Goal: Information Seeking & Learning: Learn about a topic

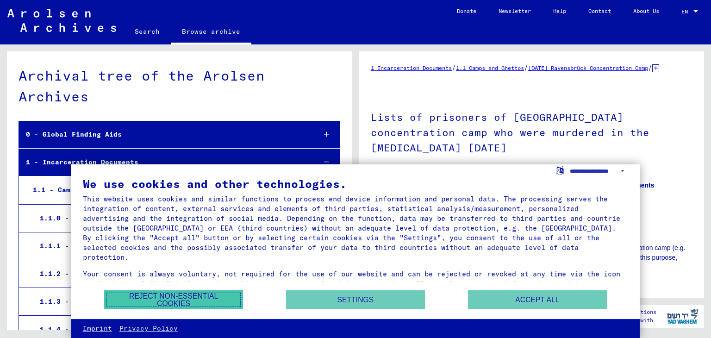
click at [189, 291] on button "Reject non-essential cookies" at bounding box center [173, 299] width 139 height 19
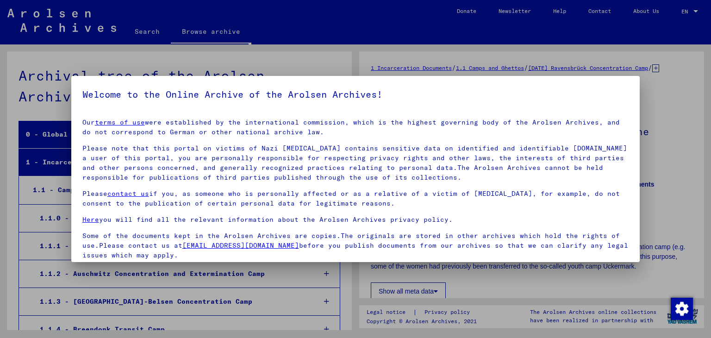
scroll to position [2377, 0]
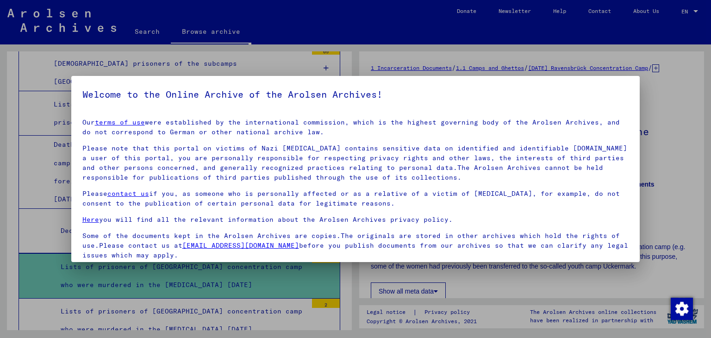
click at [566, 48] on div at bounding box center [355, 169] width 711 height 338
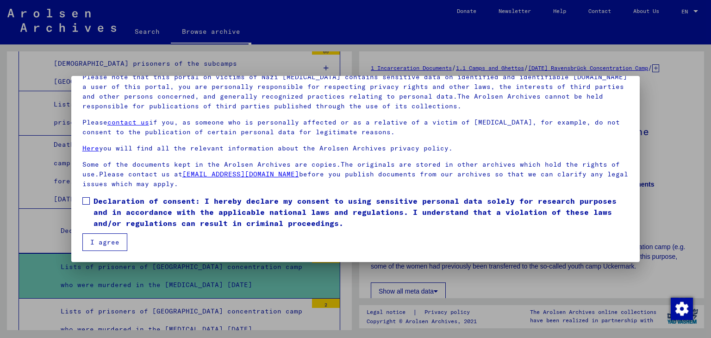
click at [112, 242] on button "I agree" at bounding box center [104, 242] width 45 height 18
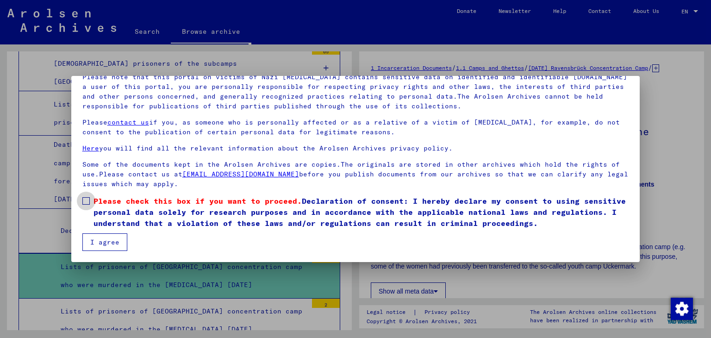
click at [127, 207] on span "Please check this box if you want to proceed. Declaration of consent: I hereby …" at bounding box center [362, 211] width 536 height 33
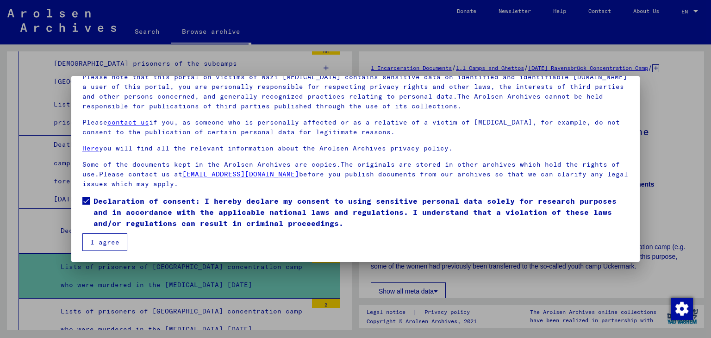
click at [94, 247] on button "I agree" at bounding box center [104, 242] width 45 height 18
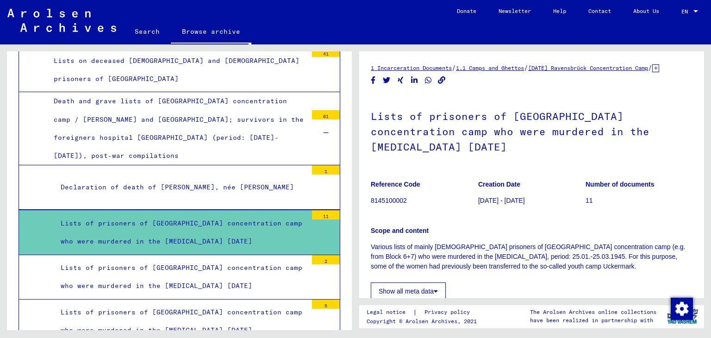
scroll to position [2413, 0]
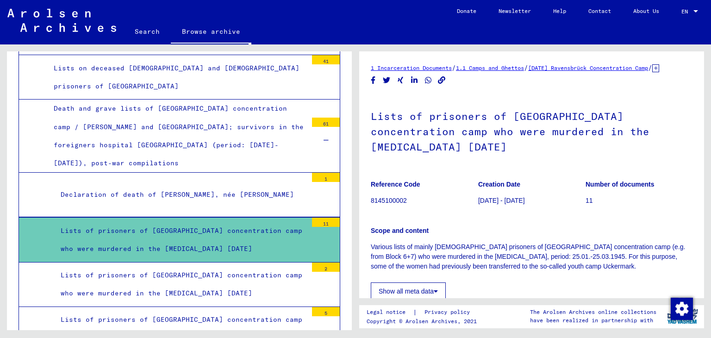
click at [172, 222] on div "Lists of prisoners of [GEOGRAPHIC_DATA] concentration camp who were murdered in…" at bounding box center [181, 240] width 254 height 36
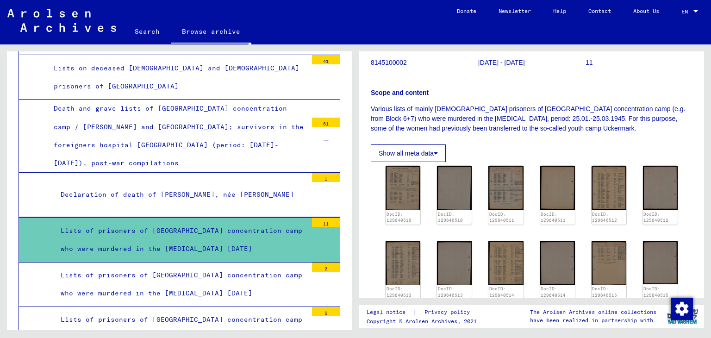
scroll to position [138, 0]
click at [400, 210] on img at bounding box center [403, 187] width 37 height 47
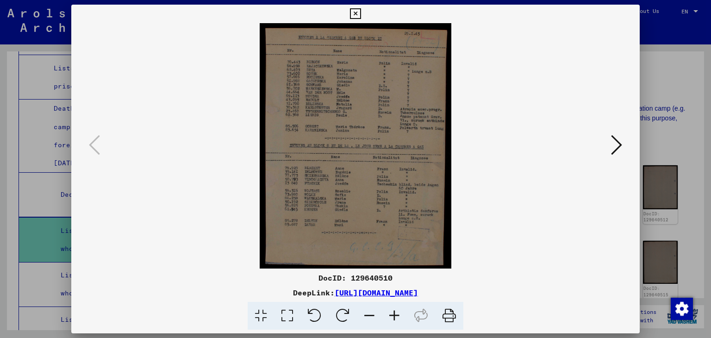
click at [611, 141] on icon at bounding box center [616, 145] width 11 height 22
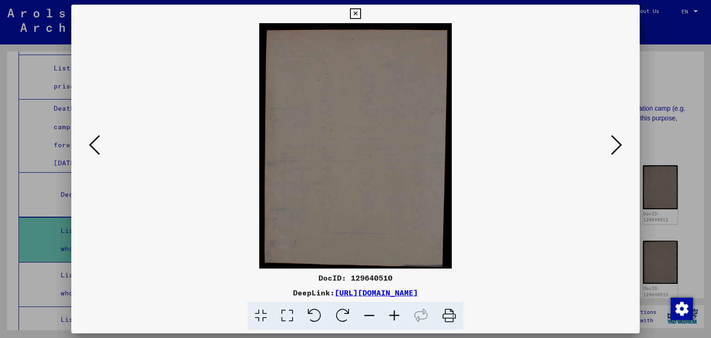
click at [611, 141] on icon at bounding box center [616, 145] width 11 height 22
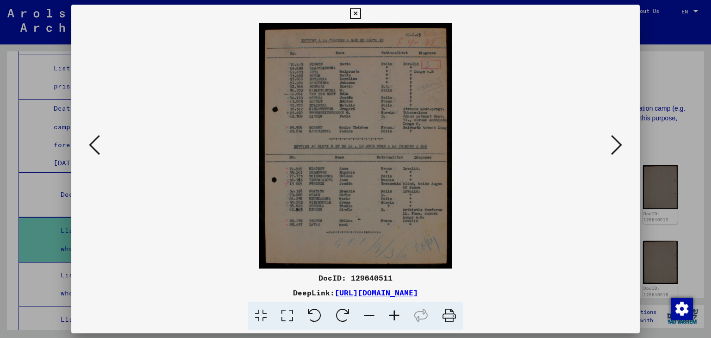
click at [611, 141] on icon at bounding box center [616, 145] width 11 height 22
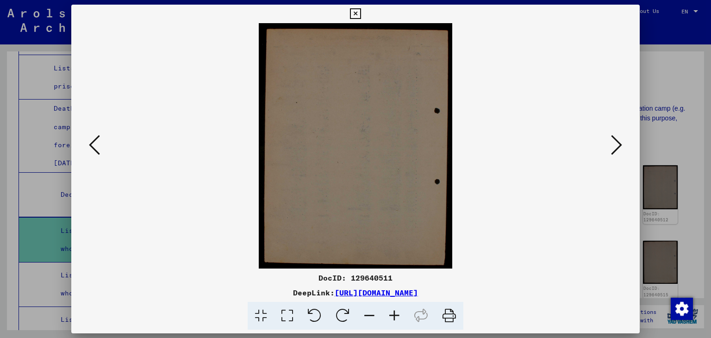
click at [611, 141] on icon at bounding box center [616, 145] width 11 height 22
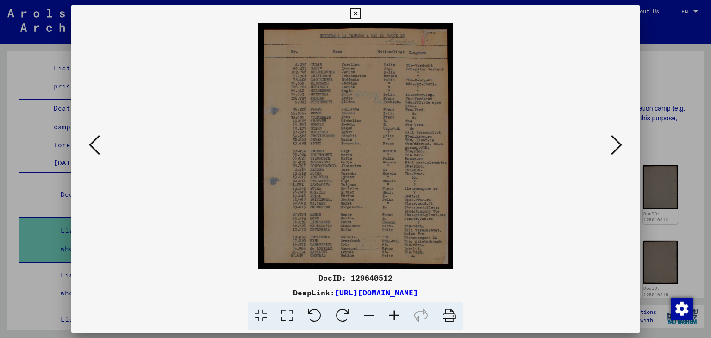
click at [611, 141] on icon at bounding box center [616, 145] width 11 height 22
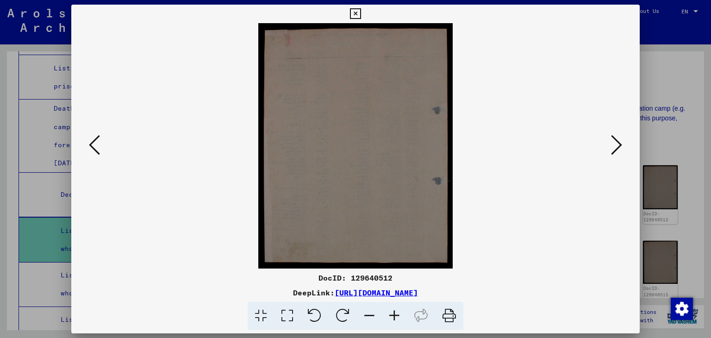
click at [611, 141] on icon at bounding box center [616, 145] width 11 height 22
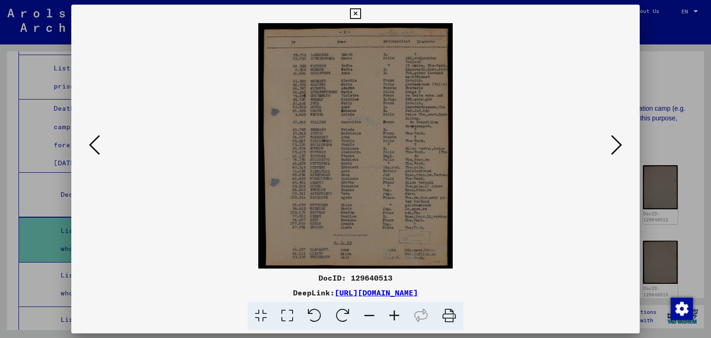
click at [395, 9] on div "DocID: 129640513 DeepLink: [URL][DOMAIN_NAME]" at bounding box center [355, 168] width 569 height 326
click at [362, 6] on button at bounding box center [355, 14] width 16 height 19
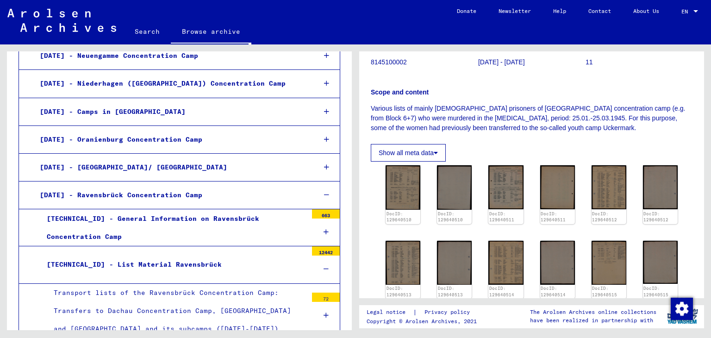
scroll to position [1048, 0]
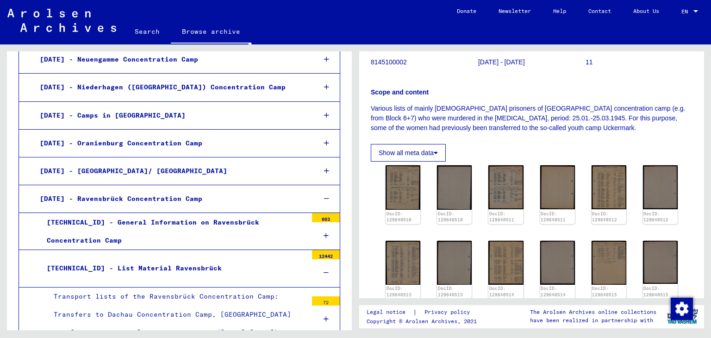
click at [207, 214] on div "[TECHNICAL_ID] - General Information on Ravensbrück Concentration Camp" at bounding box center [174, 231] width 268 height 36
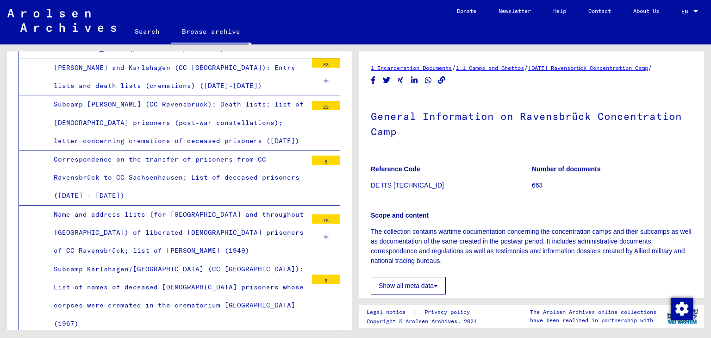
scroll to position [5651, 0]
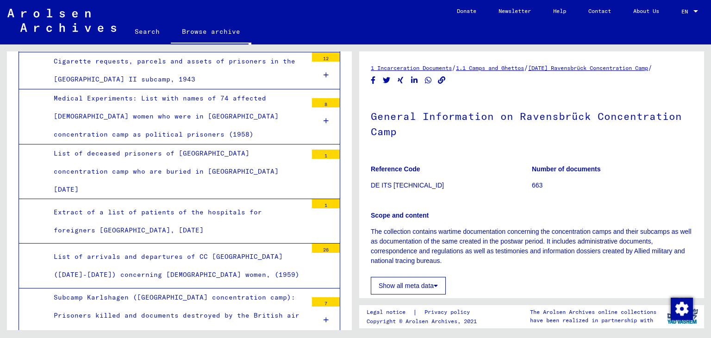
click at [176, 248] on div "List of arrivals and departures of CC [GEOGRAPHIC_DATA] ([DATE]-[DATE]) concern…" at bounding box center [177, 266] width 261 height 36
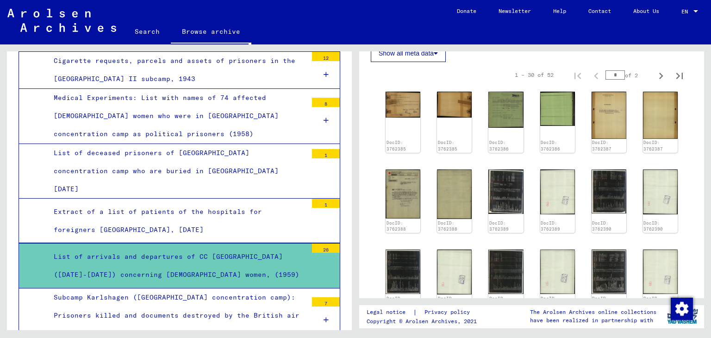
scroll to position [351, 0]
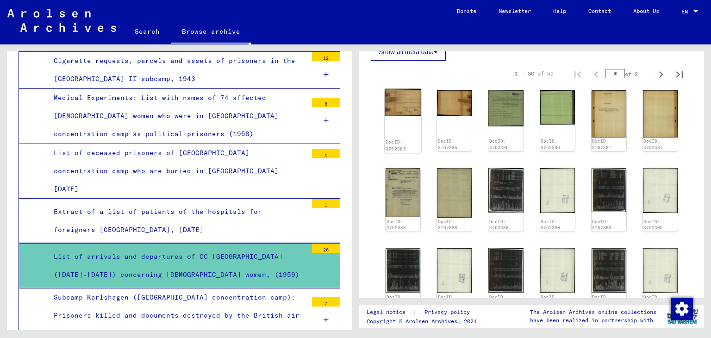
click at [395, 141] on link "DocID: 3762385" at bounding box center [396, 145] width 20 height 12
click at [405, 105] on img at bounding box center [403, 102] width 37 height 27
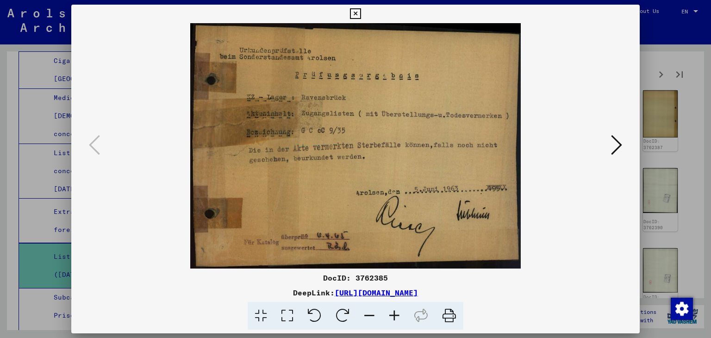
click at [618, 154] on icon at bounding box center [616, 145] width 11 height 22
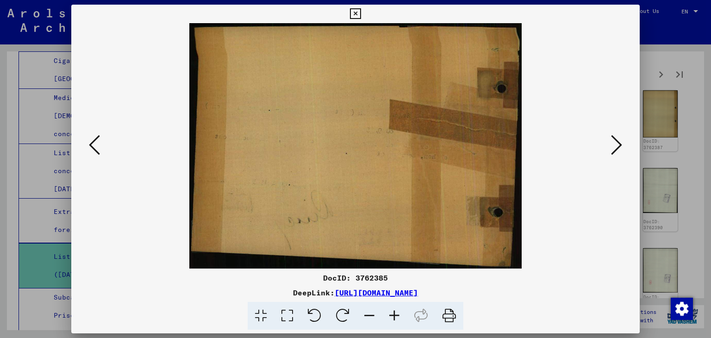
click at [618, 154] on icon at bounding box center [616, 145] width 11 height 22
